Goal: Obtain resource: Download file/media

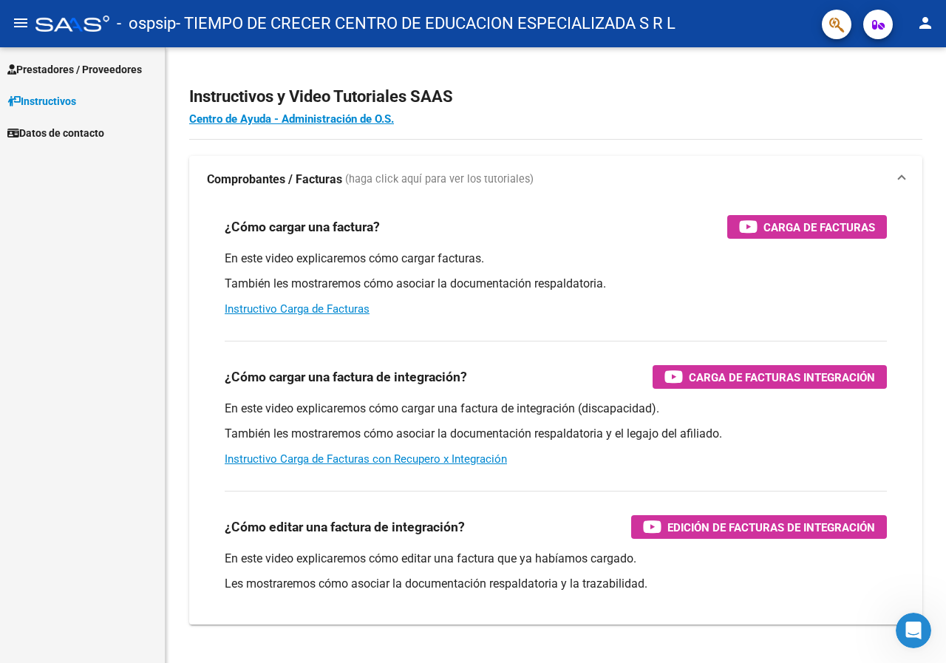
click at [55, 72] on span "Prestadores / Proveedores" at bounding box center [74, 69] width 135 height 16
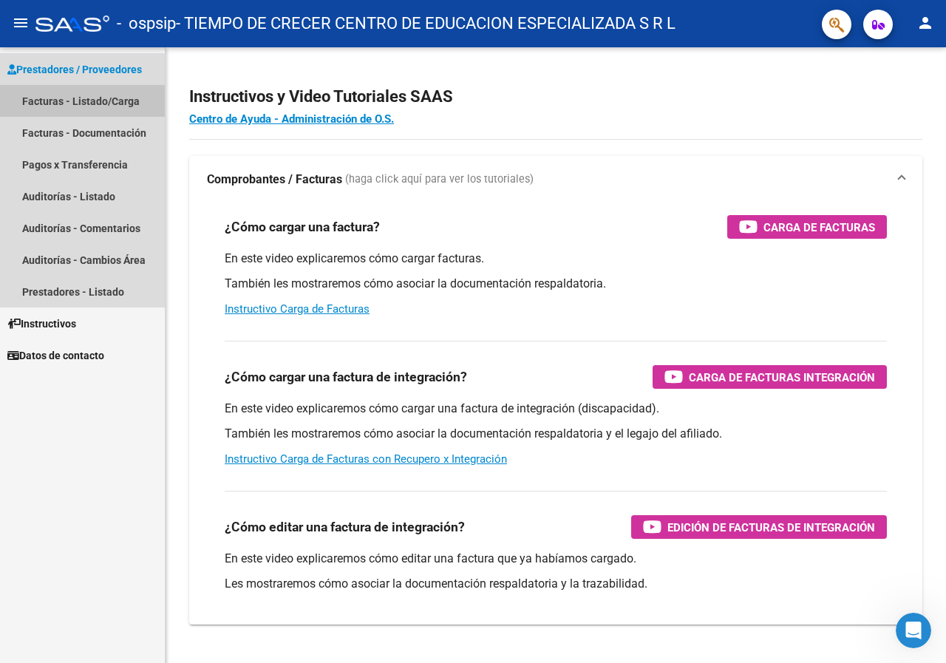
click at [51, 104] on link "Facturas - Listado/Carga" at bounding box center [82, 101] width 165 height 32
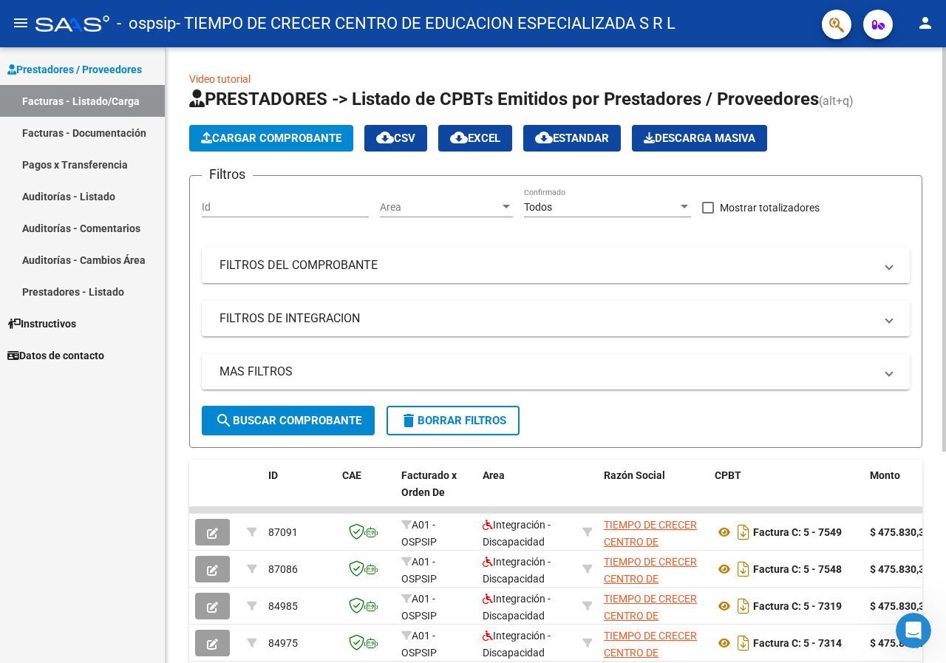
scroll to position [74, 0]
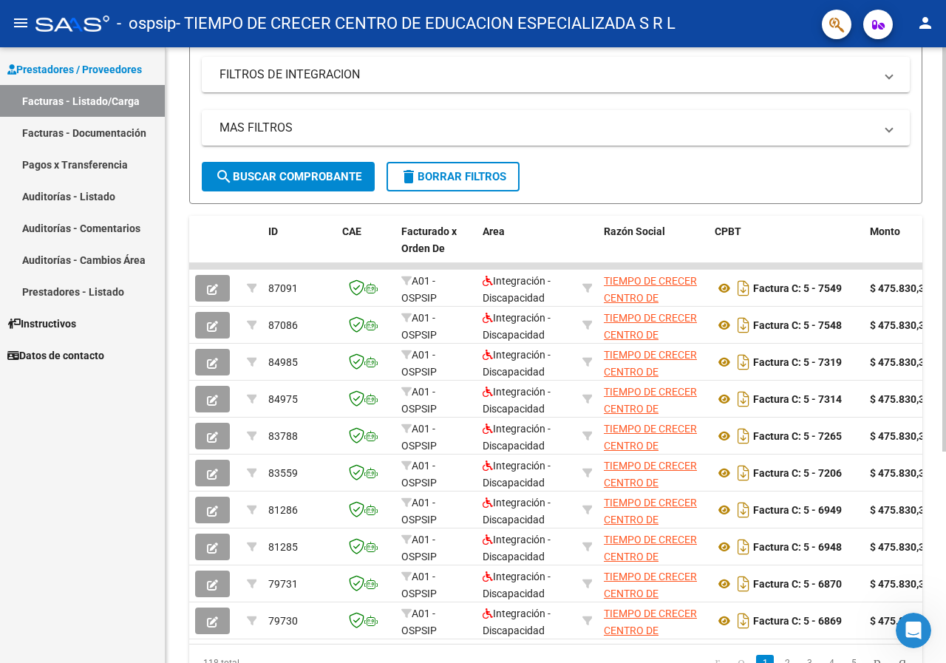
click at [917, 305] on div "Video tutorial PRESTADORES -> Listado de CPBTs Emitidos por Prestadores / Prove…" at bounding box center [558, 266] width 784 height 926
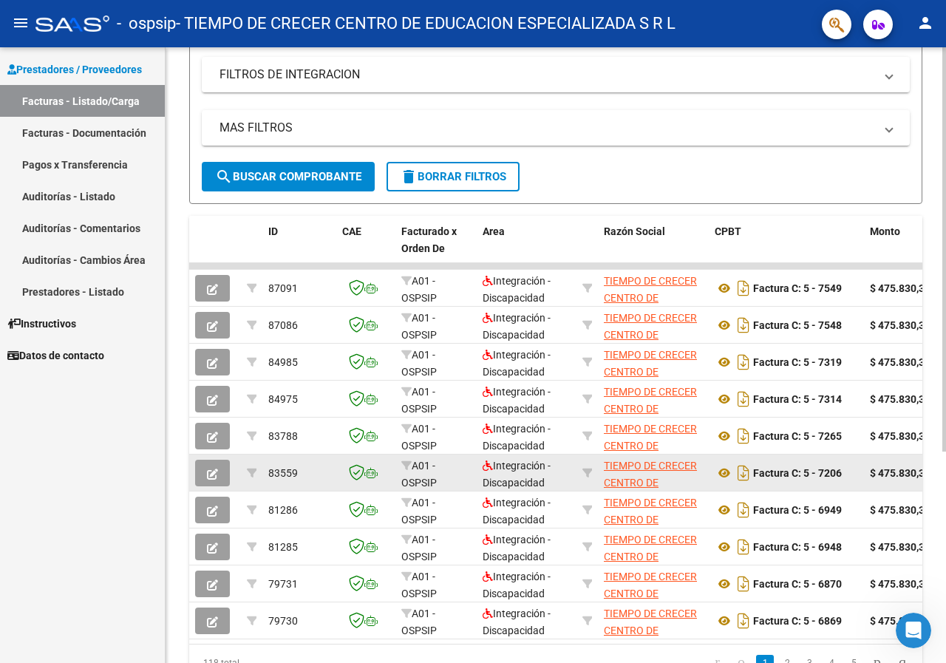
scroll to position [255, 0]
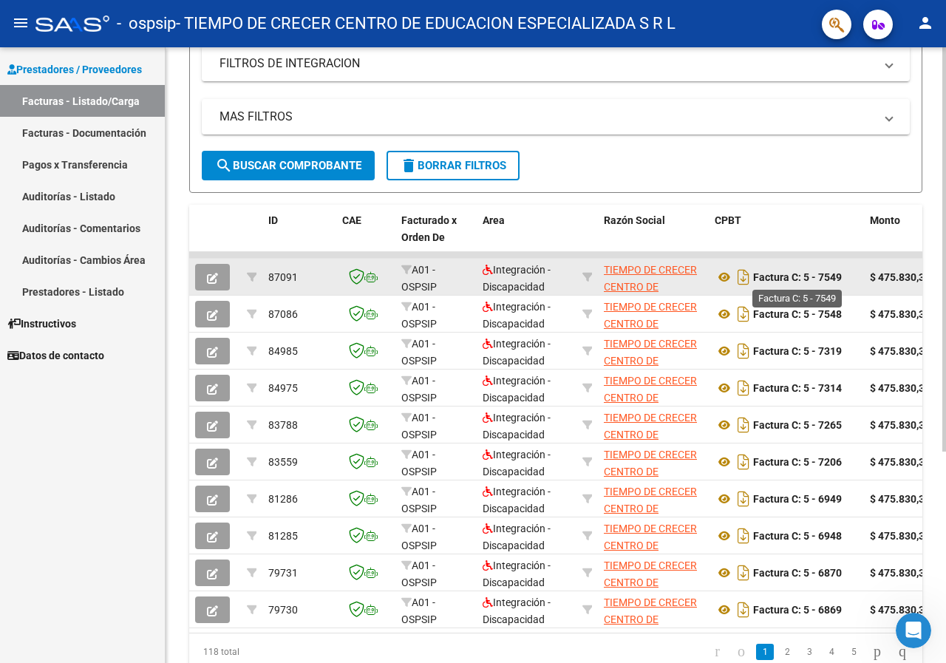
click at [795, 280] on strong "Factura C: 5 - 7549" at bounding box center [797, 277] width 89 height 12
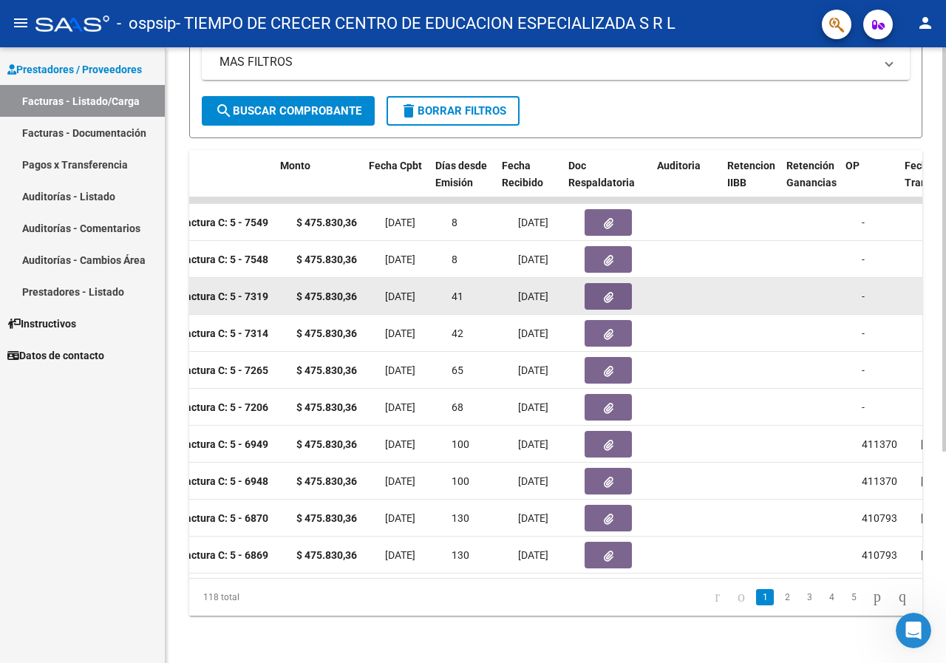
scroll to position [0, 590]
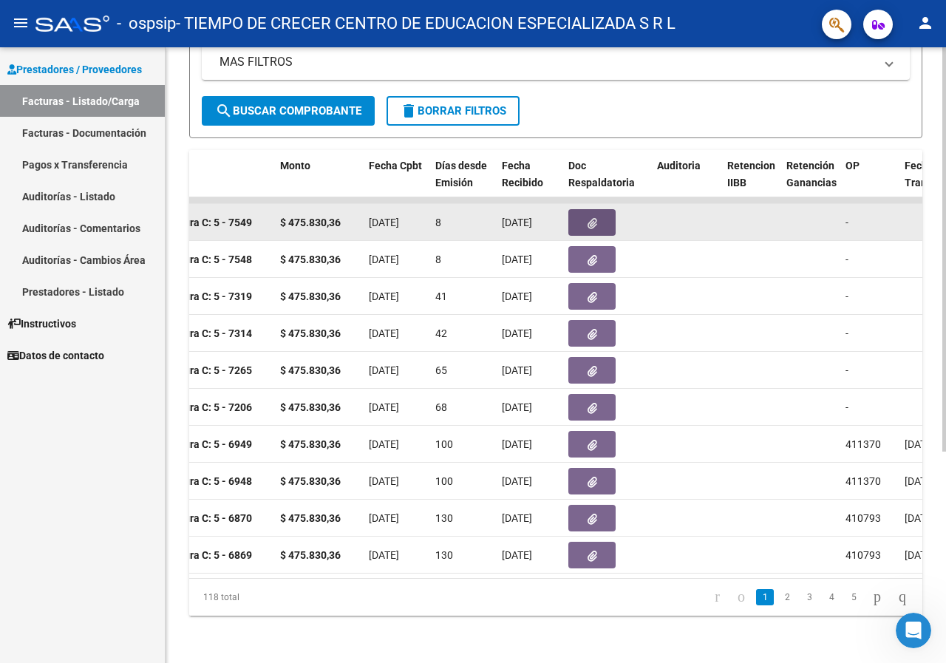
click at [594, 218] on icon "button" at bounding box center [593, 223] width 10 height 11
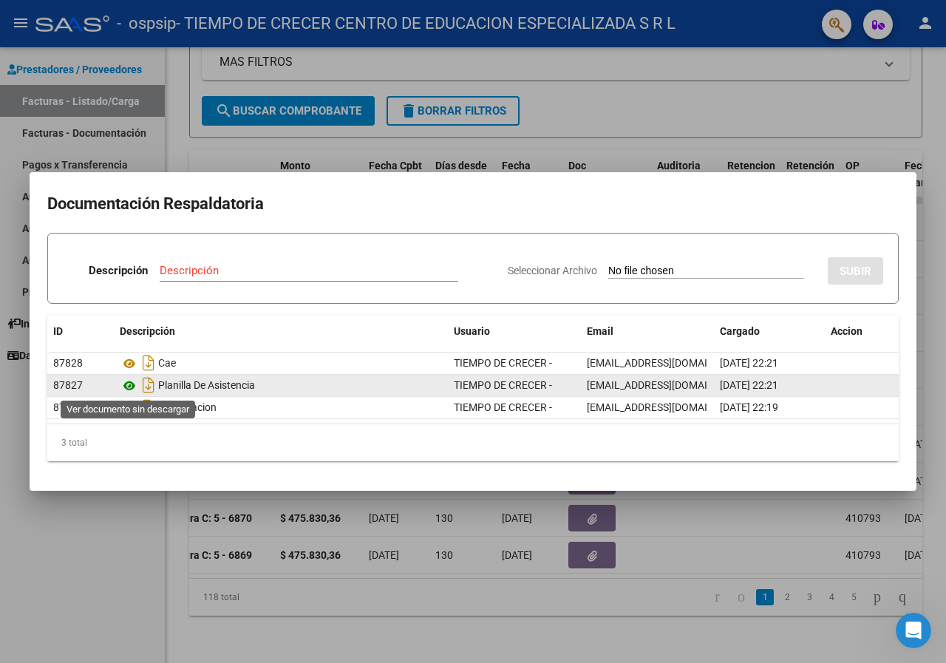
click at [128, 385] on icon at bounding box center [129, 386] width 19 height 18
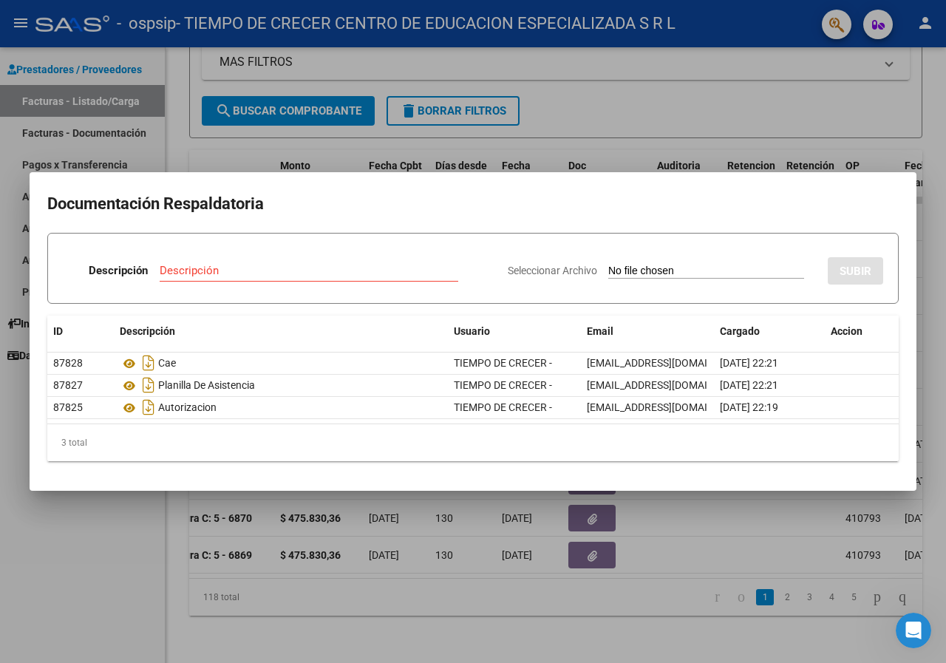
click at [679, 509] on div at bounding box center [473, 331] width 946 height 663
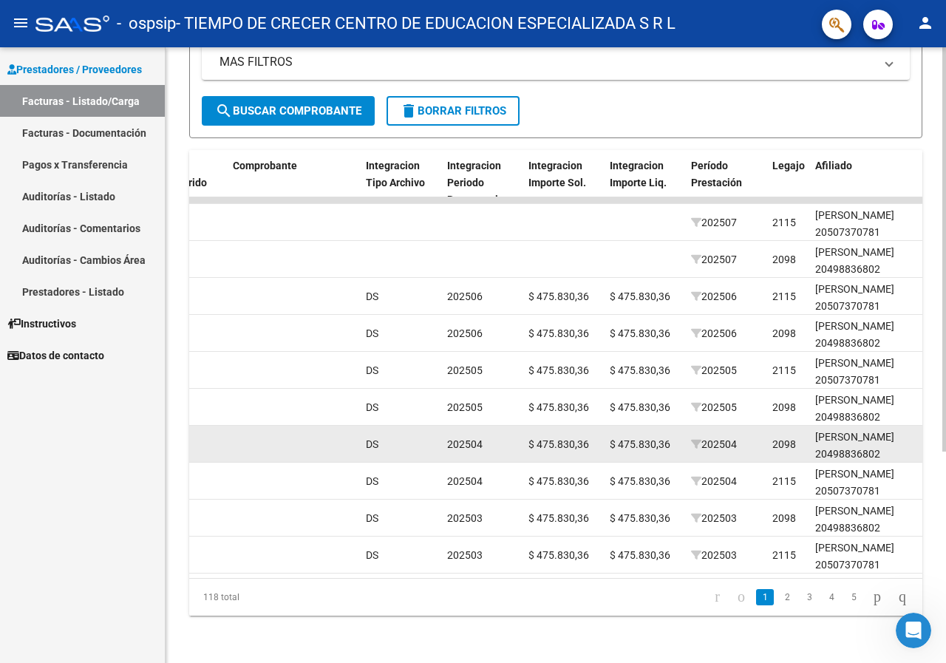
scroll to position [0, 1415]
